Goal: Task Accomplishment & Management: Use online tool/utility

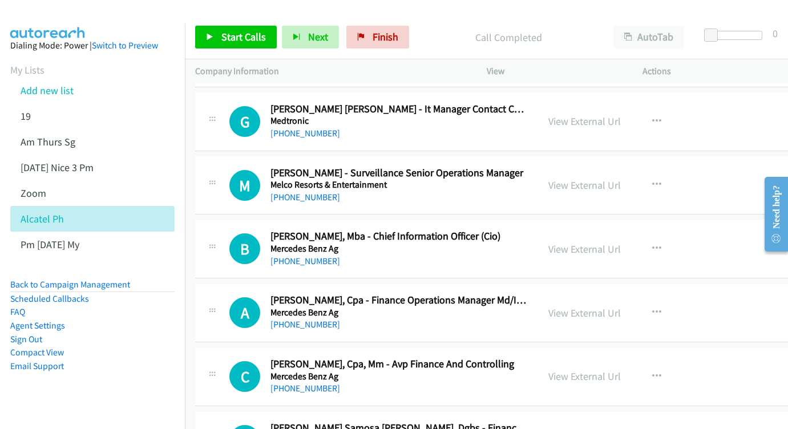
scroll to position [4719, 0]
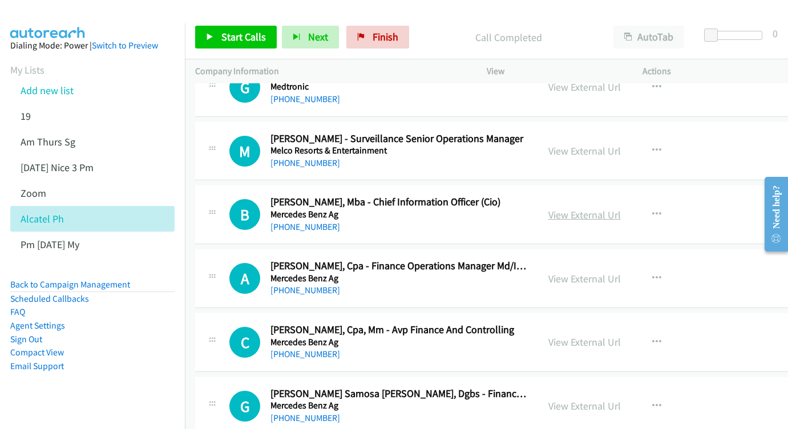
click at [620, 208] on link "View External Url" at bounding box center [584, 214] width 72 height 13
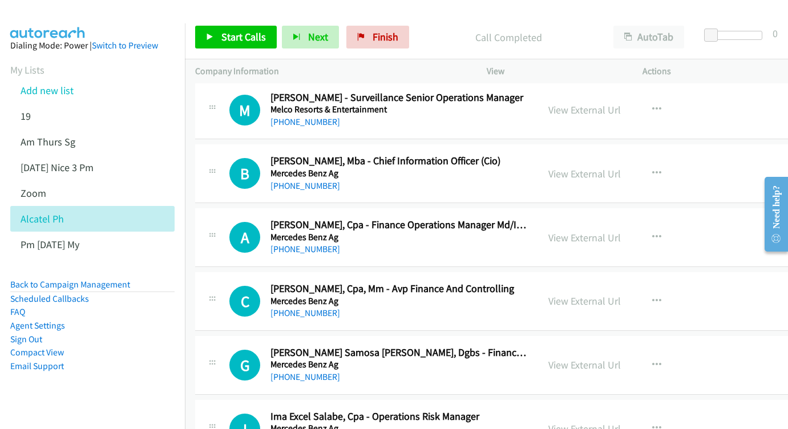
scroll to position [4778, 0]
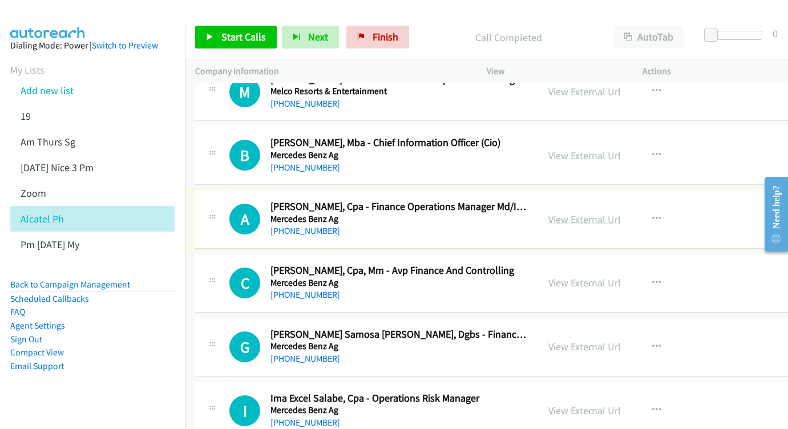
click at [620, 212] on div "View External Url" at bounding box center [584, 219] width 72 height 15
click at [619, 213] on link "View External Url" at bounding box center [584, 219] width 72 height 13
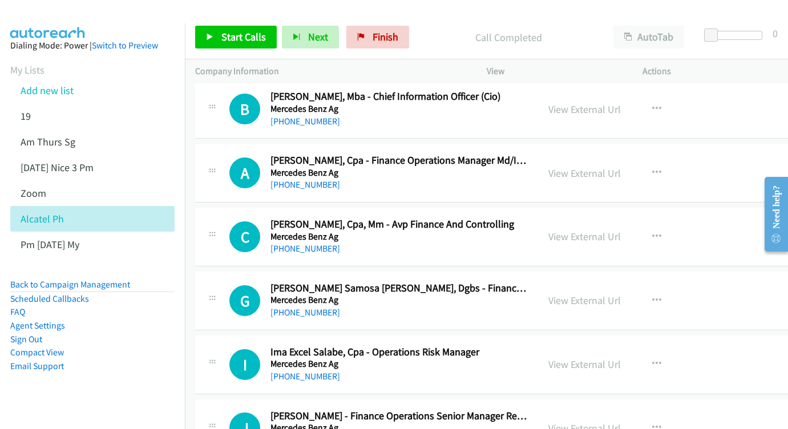
scroll to position [4827, 0]
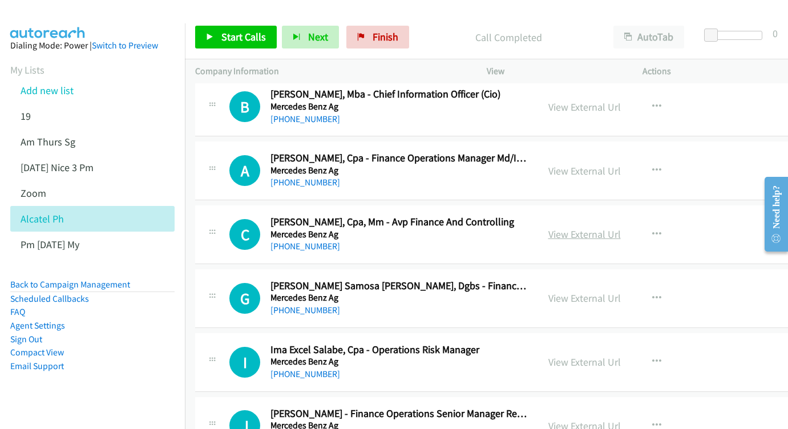
click at [620, 228] on link "View External Url" at bounding box center [584, 234] width 72 height 13
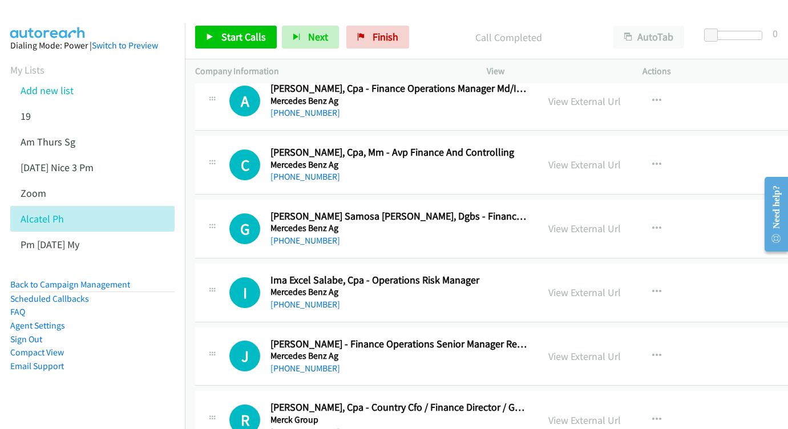
scroll to position [4914, 0]
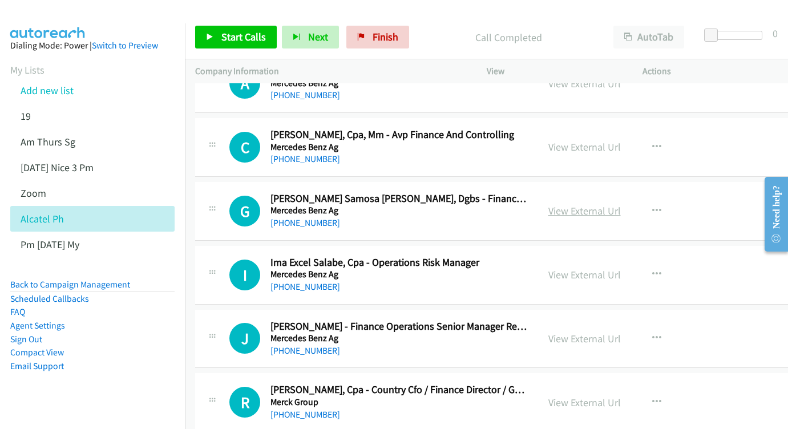
click at [610, 204] on link "View External Url" at bounding box center [584, 210] width 72 height 13
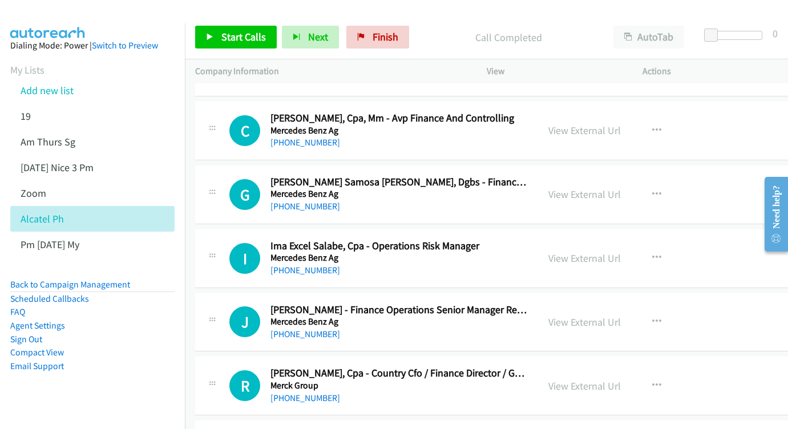
scroll to position [4976, 0]
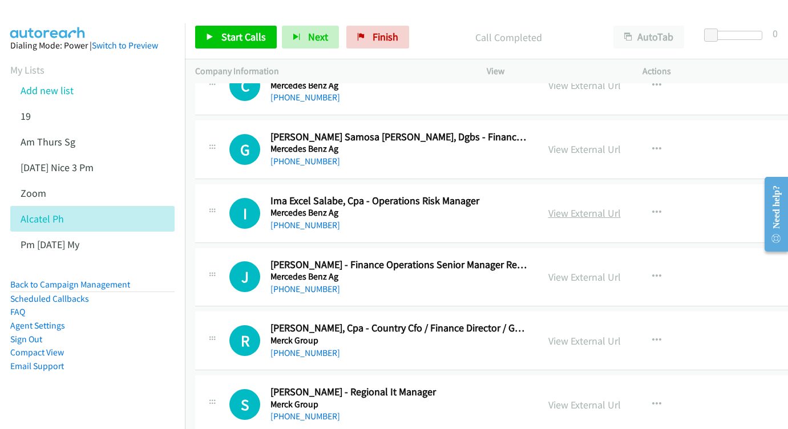
click at [615, 206] on link "View External Url" at bounding box center [584, 212] width 72 height 13
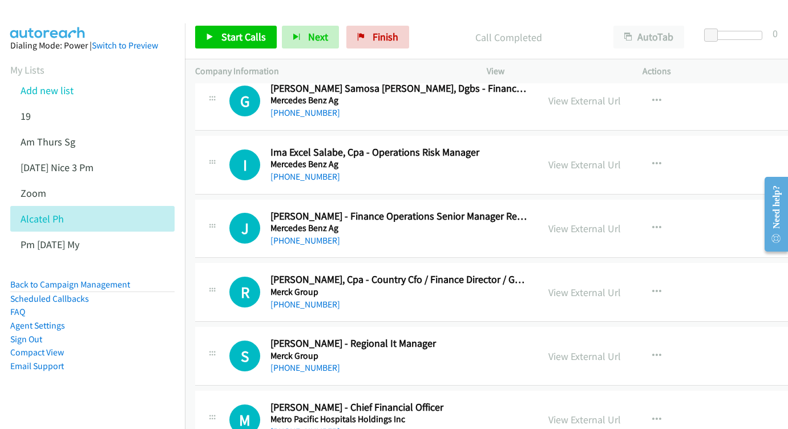
scroll to position [5042, 0]
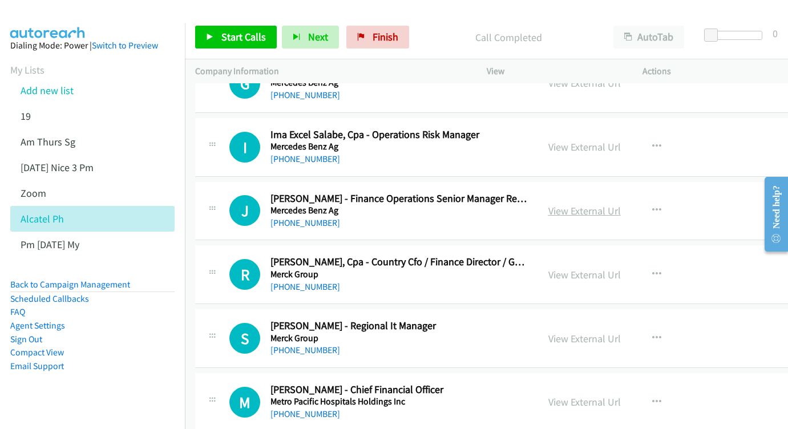
click at [620, 204] on link "View External Url" at bounding box center [584, 210] width 72 height 13
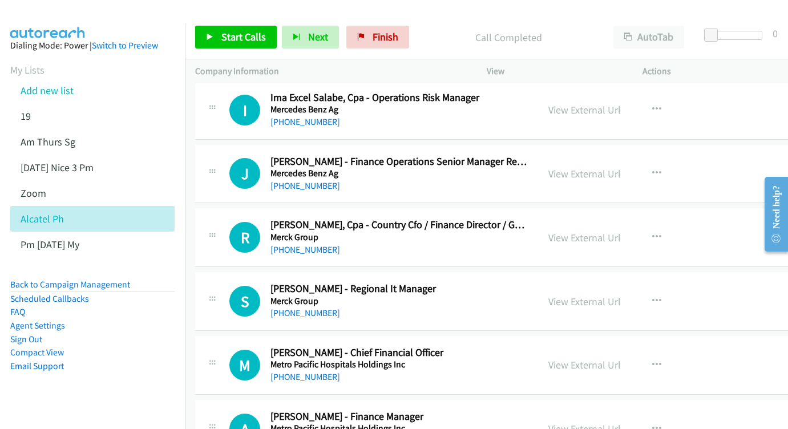
scroll to position [5098, 0]
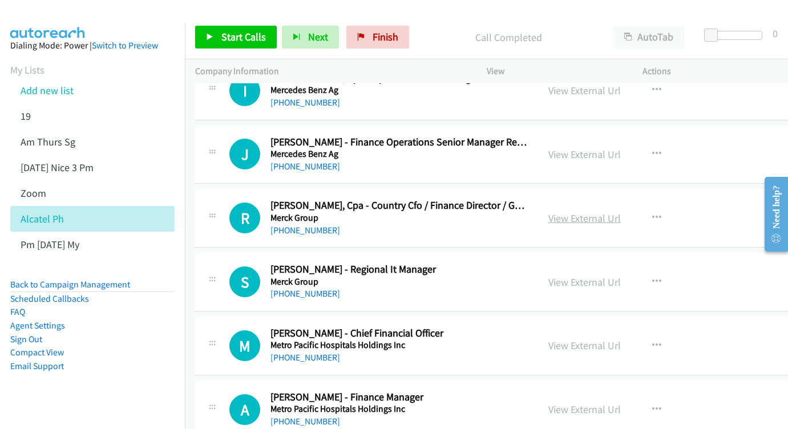
click at [620, 212] on link "View External Url" at bounding box center [584, 218] width 72 height 13
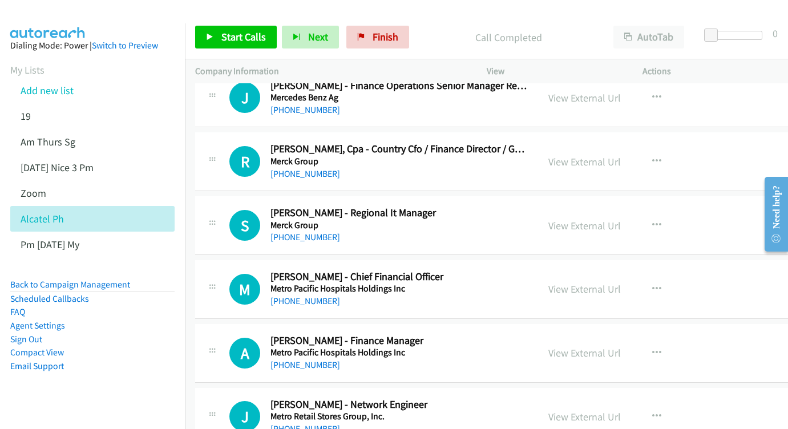
scroll to position [5157, 0]
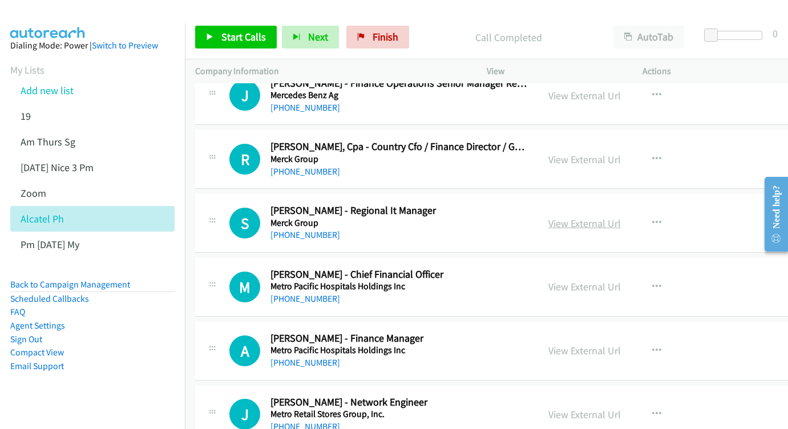
click at [620, 217] on link "View External Url" at bounding box center [584, 223] width 72 height 13
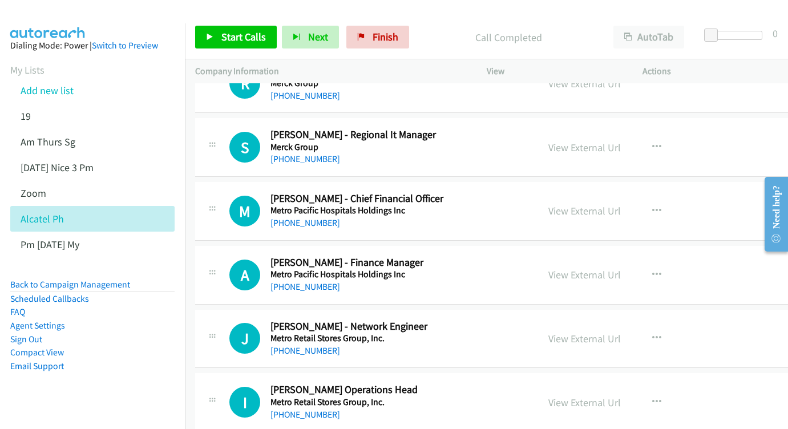
scroll to position [5235, 0]
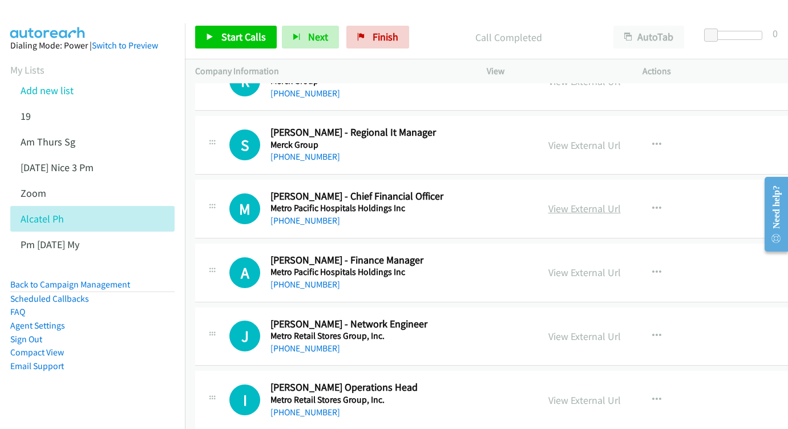
click at [608, 202] on link "View External Url" at bounding box center [584, 208] width 72 height 13
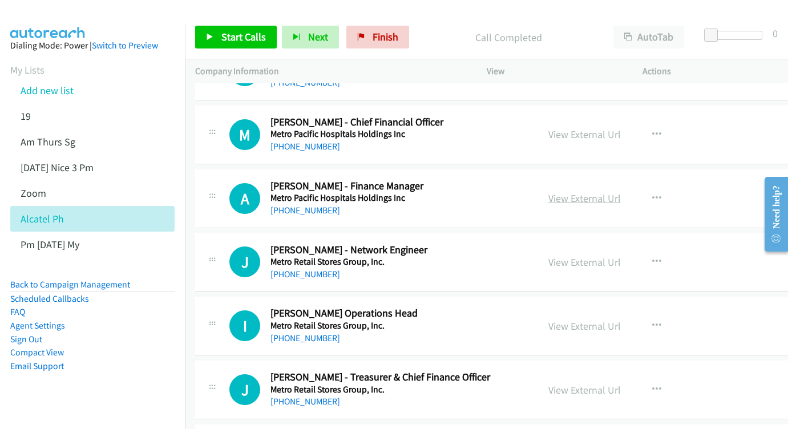
click at [620, 192] on link "View External Url" at bounding box center [584, 198] width 72 height 13
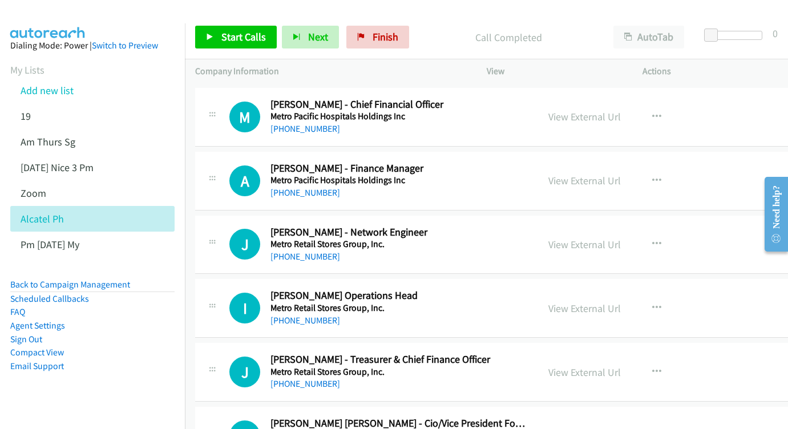
scroll to position [5374, 0]
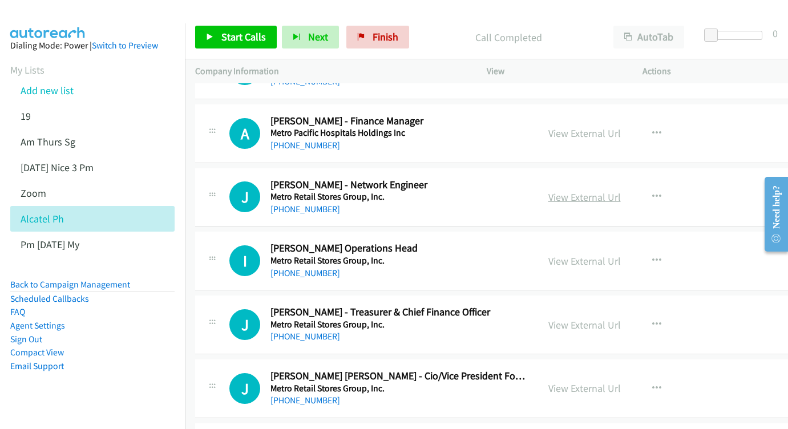
click at [619, 190] on link "View External Url" at bounding box center [584, 196] width 72 height 13
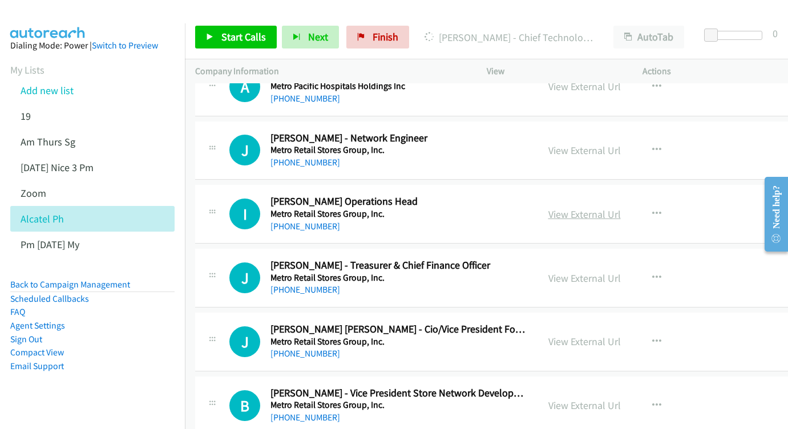
click at [619, 208] on link "View External Url" at bounding box center [584, 214] width 72 height 13
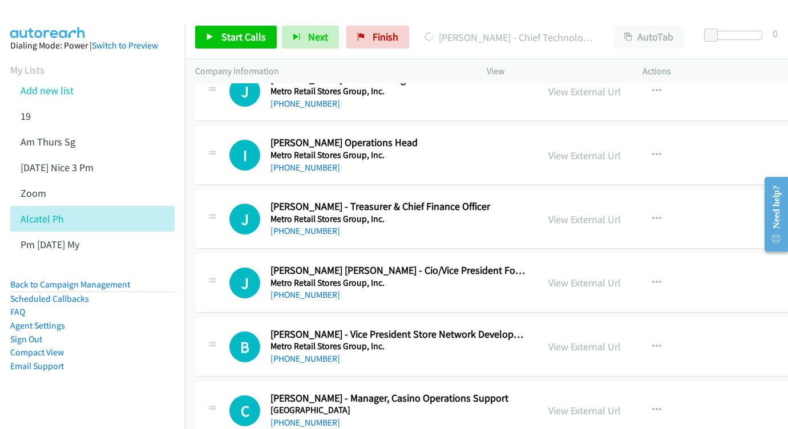
scroll to position [5479, 0]
click at [618, 213] on link "View External Url" at bounding box center [584, 219] width 72 height 13
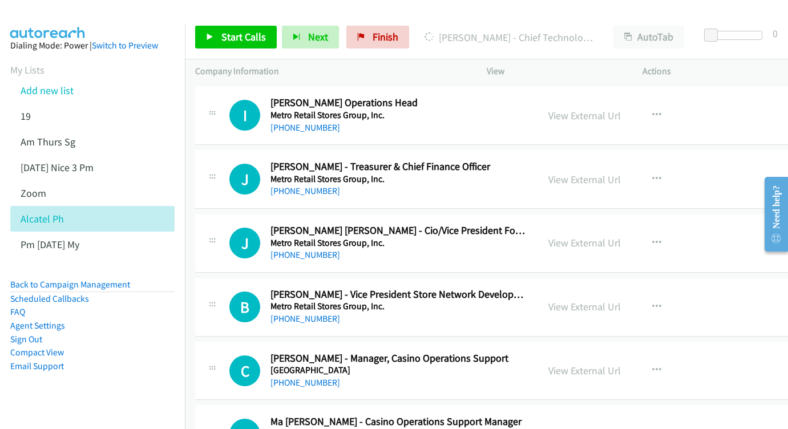
scroll to position [5529, 0]
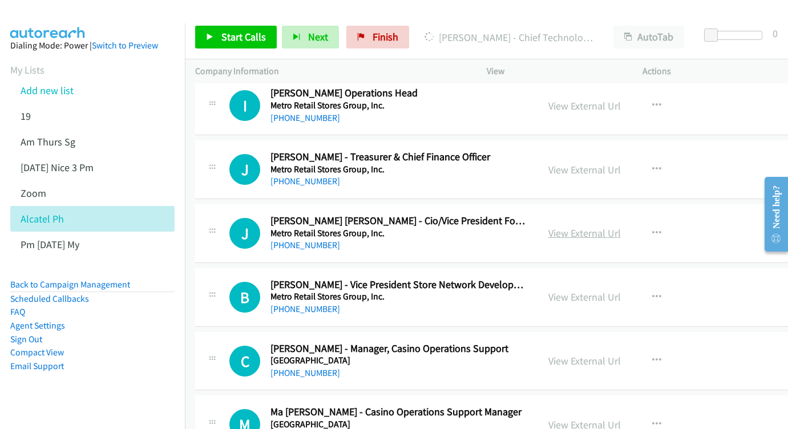
click at [605, 226] on link "View External Url" at bounding box center [584, 232] width 72 height 13
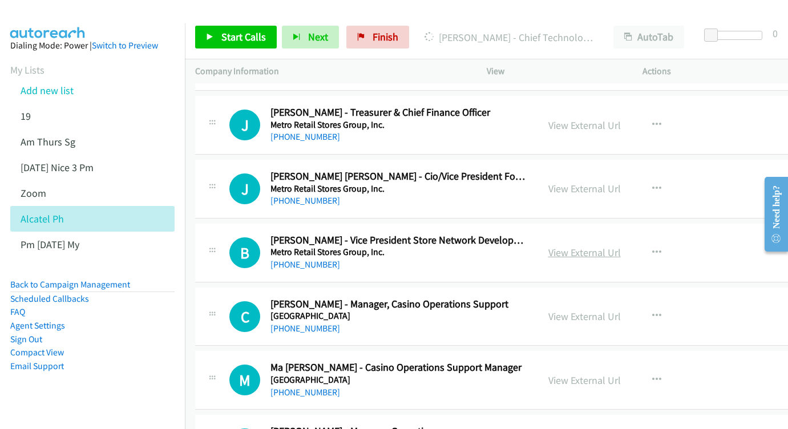
scroll to position [5583, 0]
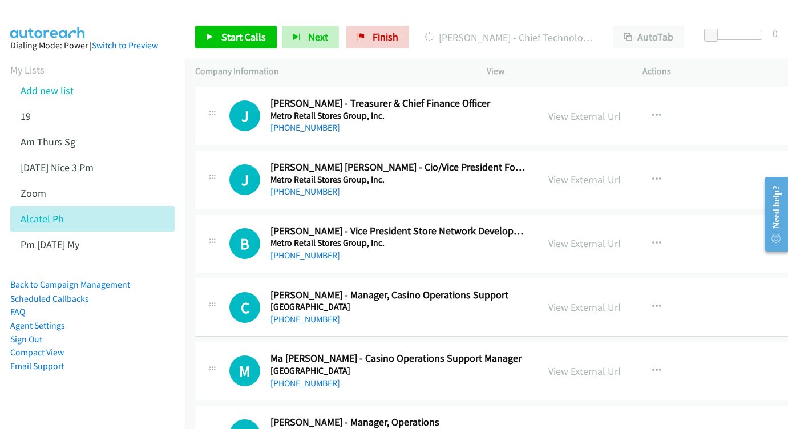
click at [614, 237] on link "View External Url" at bounding box center [584, 243] width 72 height 13
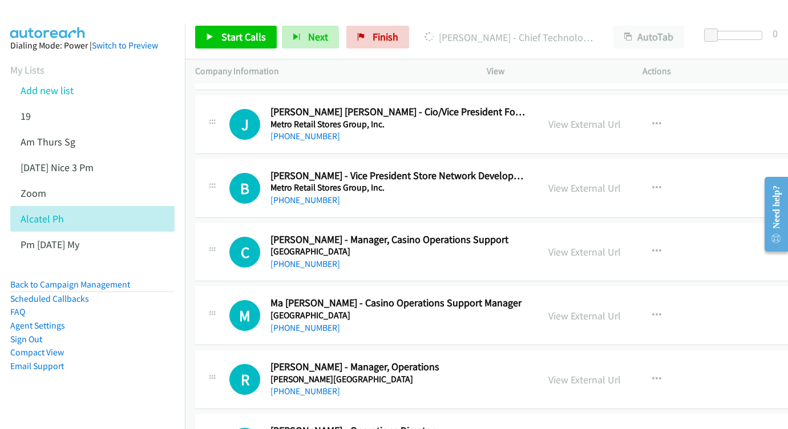
scroll to position [5673, 1]
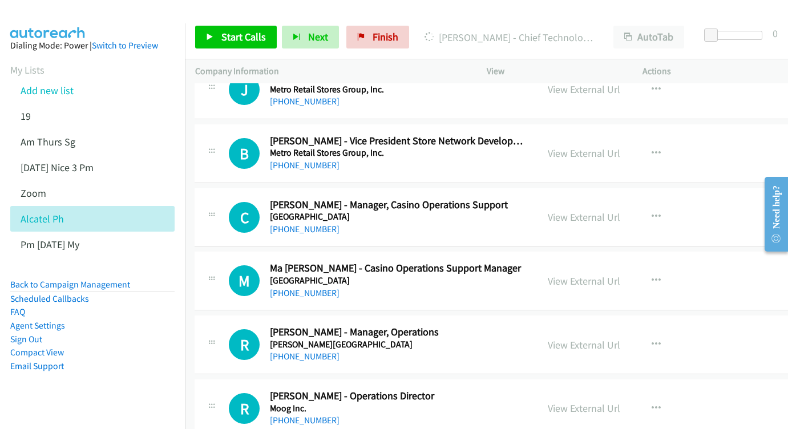
click at [618, 209] on div "View External Url" at bounding box center [583, 216] width 72 height 15
click at [611, 210] on link "View External Url" at bounding box center [583, 216] width 72 height 13
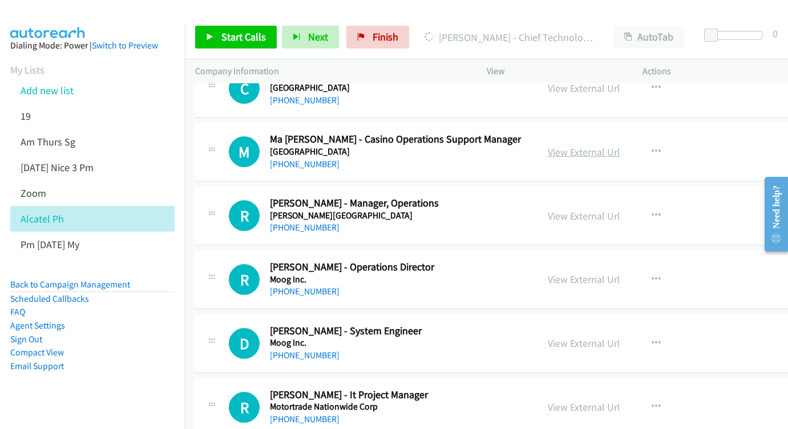
scroll to position [5803, 2]
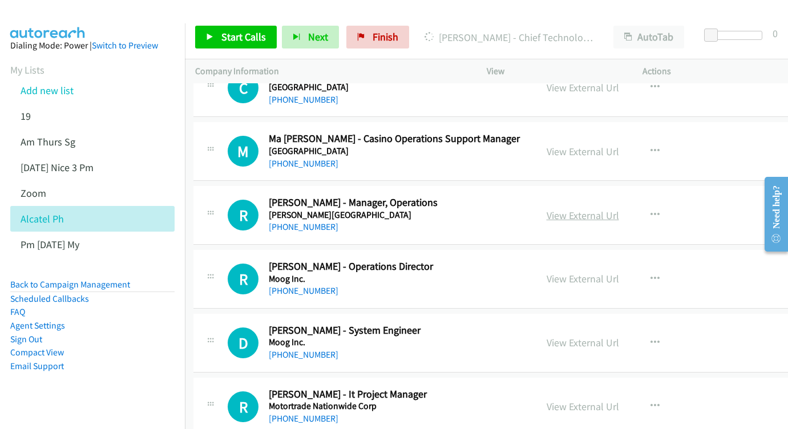
click at [601, 209] on link "View External Url" at bounding box center [582, 215] width 72 height 13
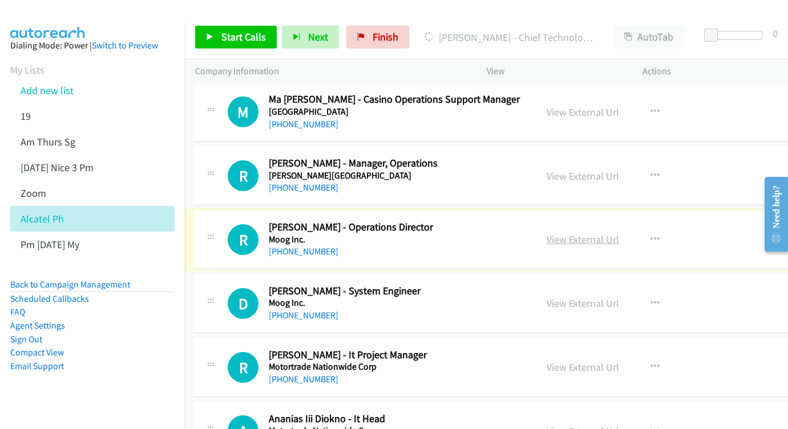
click at [619, 233] on link "View External Url" at bounding box center [582, 239] width 72 height 13
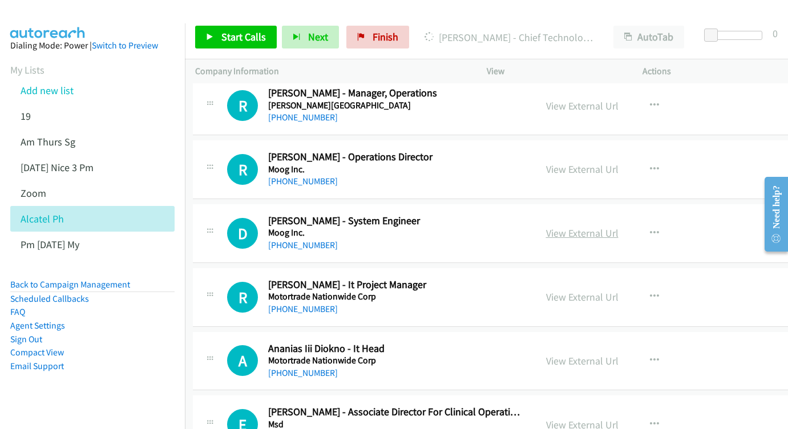
scroll to position [5912, 3]
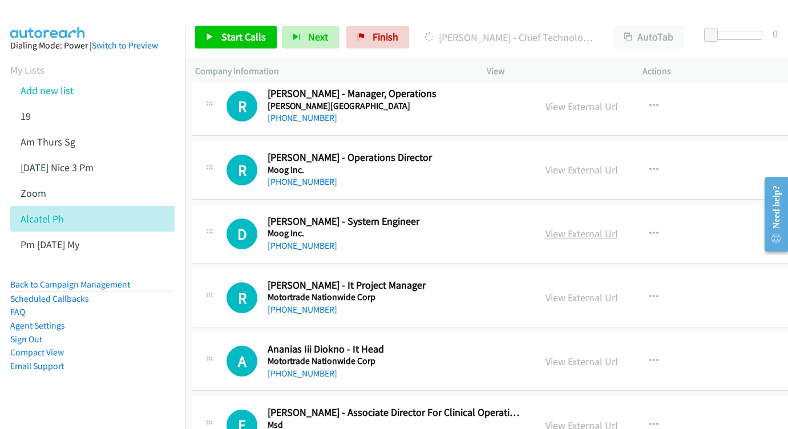
click at [618, 227] on link "View External Url" at bounding box center [581, 233] width 72 height 13
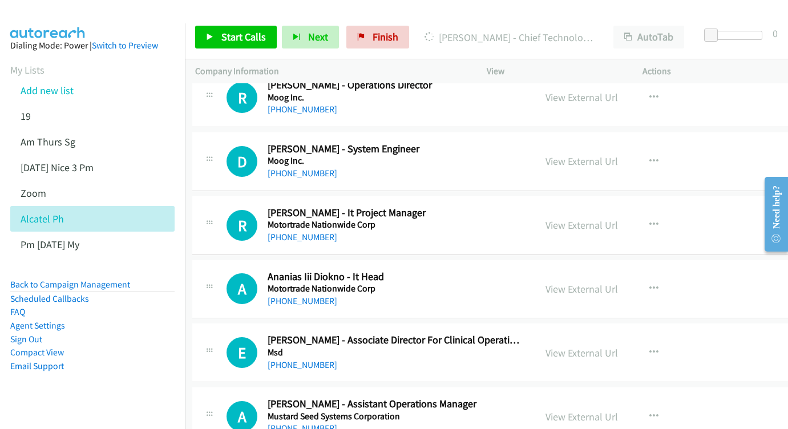
scroll to position [5986, 3]
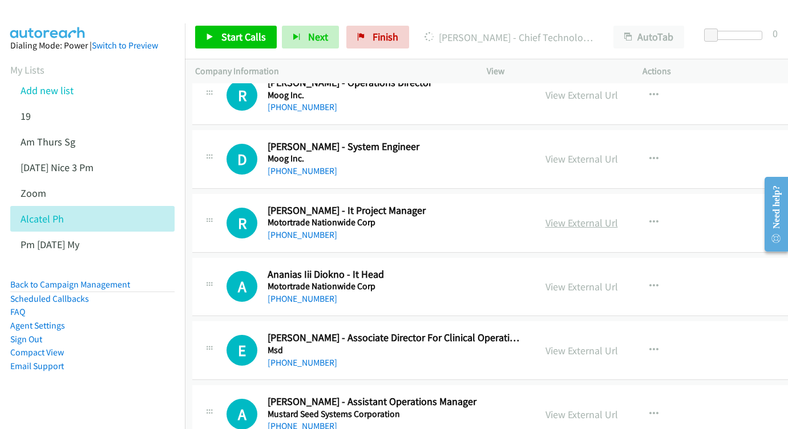
click at [616, 216] on link "View External Url" at bounding box center [581, 222] width 72 height 13
